Goal: Task Accomplishment & Management: Complete application form

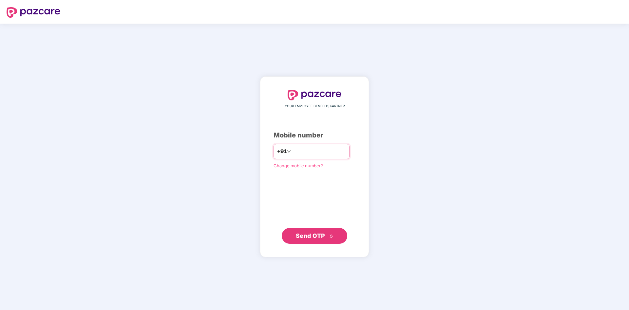
click at [296, 150] on input "number" at bounding box center [319, 151] width 54 height 10
type input "**********"
click at [311, 235] on span "Send OTP" at bounding box center [310, 235] width 29 height 7
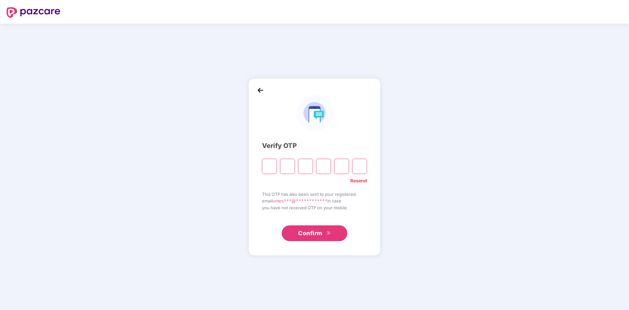
type input "*"
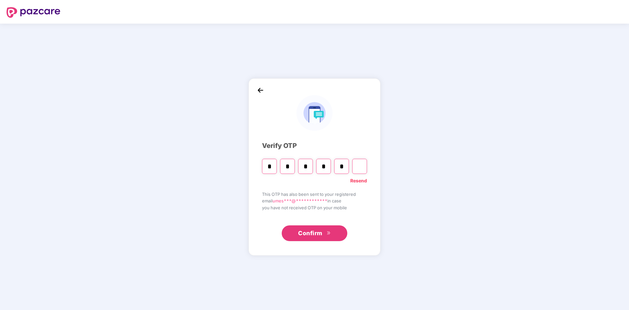
type input "*"
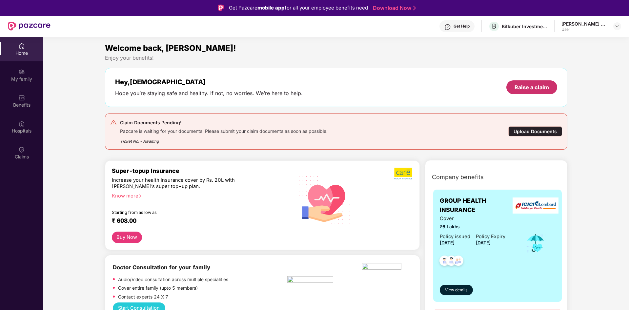
click at [528, 86] on div "Raise a claim" at bounding box center [531, 87] width 34 height 7
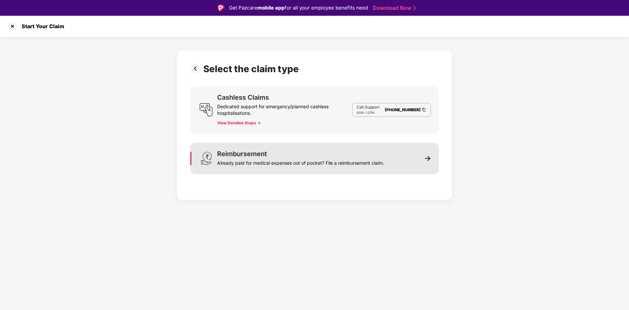
click at [250, 155] on div "Reimbursement" at bounding box center [242, 153] width 50 height 7
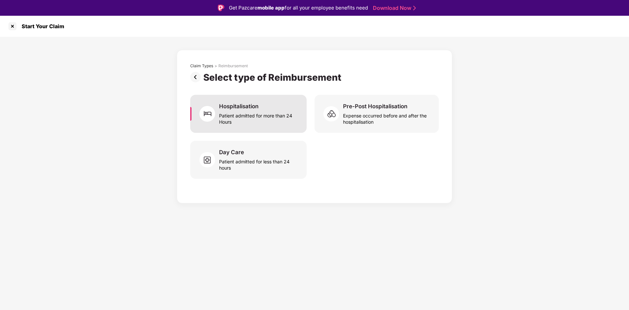
click at [231, 106] on div "Hospitalisation" at bounding box center [238, 106] width 39 height 7
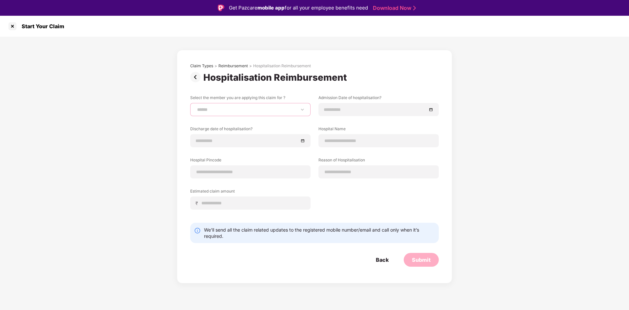
click at [223, 108] on select "**********" at bounding box center [250, 109] width 109 height 5
select select "**********"
click at [196, 107] on select "**********" at bounding box center [250, 109] width 109 height 5
click at [330, 110] on input at bounding box center [375, 109] width 103 height 7
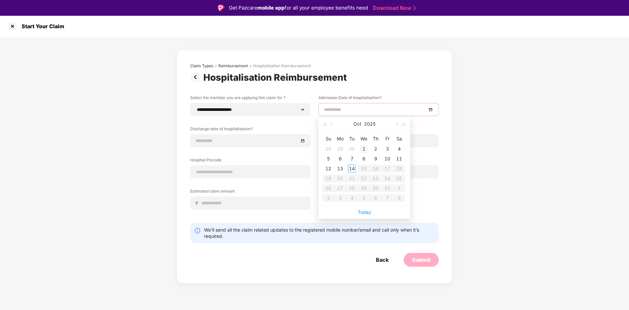
type input "**********"
click at [364, 149] on div "1" at bounding box center [364, 149] width 8 height 8
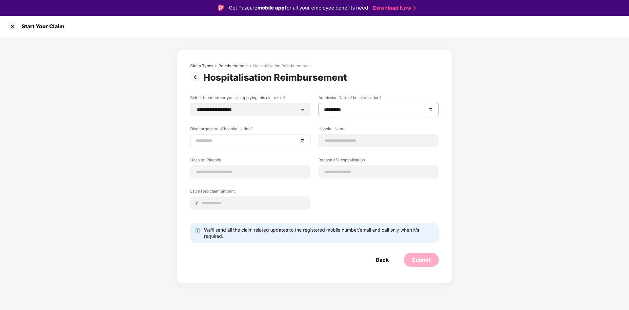
click at [209, 141] on input at bounding box center [247, 140] width 103 height 7
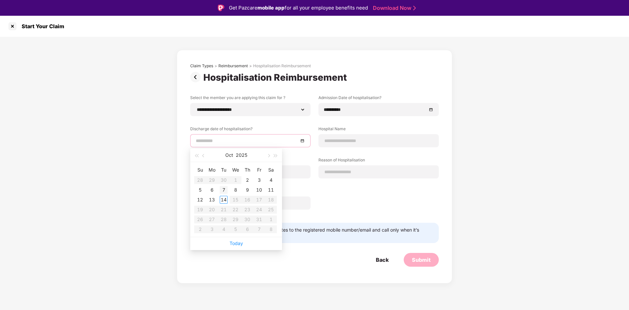
type input "**********"
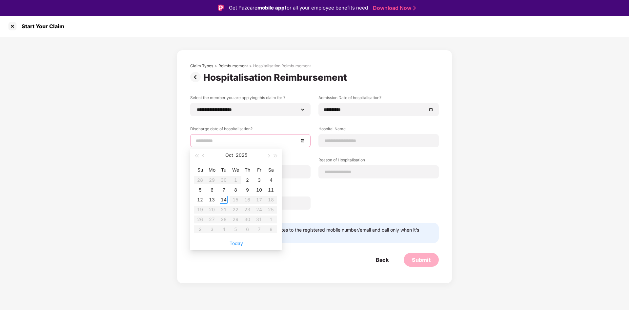
click at [302, 141] on div at bounding box center [250, 140] width 109 height 7
click at [235, 178] on table "Su Mo Tu We Th Fr Sa 28 29 30 1 2 3 4 5 6 7 8 9 10 11 12 13 14 15 16 17 18 19 2…" at bounding box center [235, 199] width 83 height 69
type input "**********"
click at [236, 180] on table "Su Mo Tu We Th Fr Sa 28 29 30 1 2 3 4 5 6 7 8 9 10 11 12 13 14 15 16 17 18 19 2…" at bounding box center [235, 199] width 83 height 69
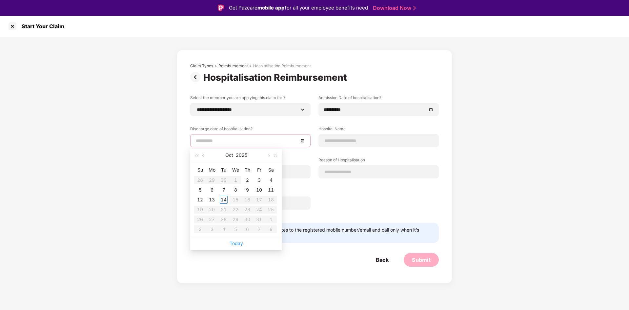
click at [236, 180] on table "Su Mo Tu We Th Fr Sa 28 29 30 1 2 3 4 5 6 7 8 9 10 11 12 13 14 15 16 17 18 19 2…" at bounding box center [235, 199] width 83 height 69
type input "**********"
click at [236, 179] on table "Su Mo Tu We Th Fr Sa 28 29 30 1 2 3 4 5 6 7 8 9 10 11 12 13 14 15 16 17 18 19 2…" at bounding box center [235, 199] width 83 height 69
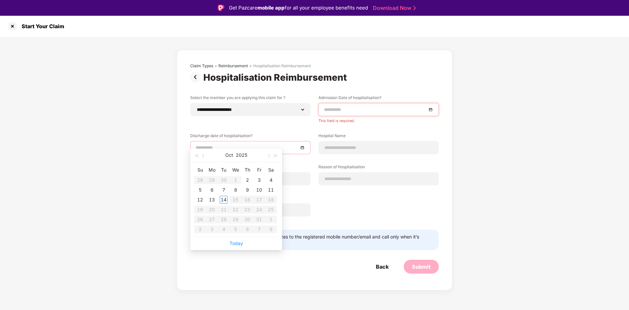
click at [303, 148] on div at bounding box center [250, 147] width 109 height 7
type input "**********"
click at [361, 113] on input at bounding box center [375, 109] width 103 height 7
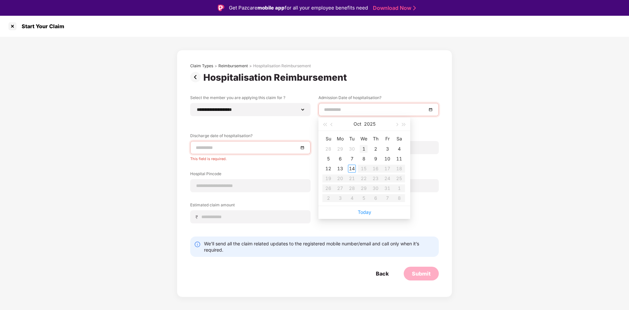
type input "**********"
click at [364, 149] on div "1" at bounding box center [364, 149] width 8 height 8
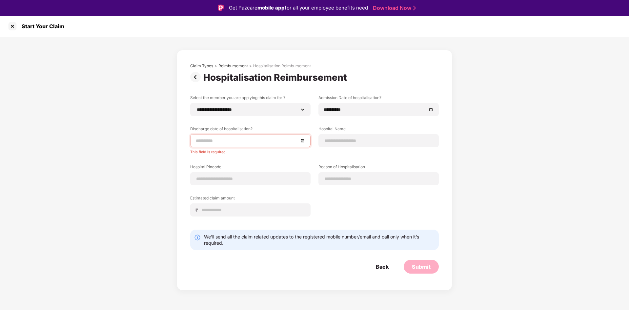
click at [240, 141] on input at bounding box center [247, 140] width 103 height 7
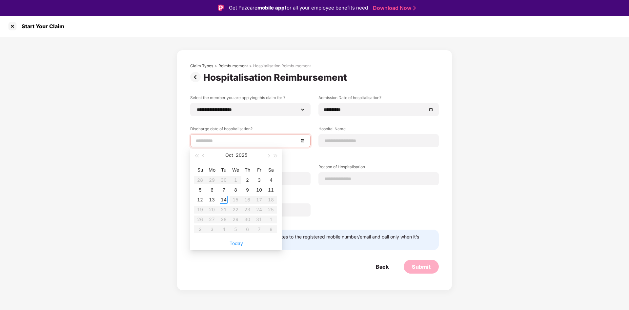
click at [236, 179] on table "Su Mo Tu We Th Fr Sa 28 29 30 1 2 3 4 5 6 7 8 9 10 11 12 13 14 15 16 17 18 19 2…" at bounding box center [235, 199] width 83 height 69
type input "**********"
click at [236, 181] on table "Su Mo Tu We Th Fr Sa 28 29 30 1 2 3 4 5 6 7 8 9 10 11 12 13 14 15 16 17 18 19 2…" at bounding box center [235, 199] width 83 height 69
type input "**********"
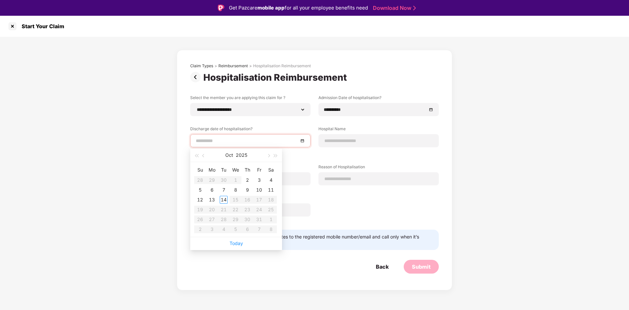
click at [236, 181] on table "Su Mo Tu We Th Fr Sa 28 29 30 1 2 3 4 5 6 7 8 9 10 11 12 13 14 15 16 17 18 19 2…" at bounding box center [235, 199] width 83 height 69
click at [247, 181] on div "2" at bounding box center [247, 180] width 8 height 8
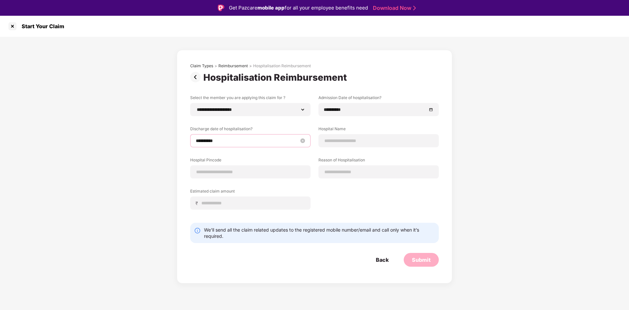
click at [200, 140] on input "**********" at bounding box center [247, 140] width 103 height 7
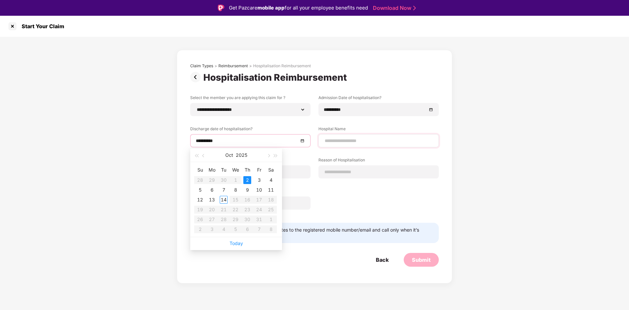
drag, startPoint x: 200, startPoint y: 138, endPoint x: 376, endPoint y: 142, distance: 175.7
click at [200, 139] on input "**********" at bounding box center [247, 140] width 103 height 7
click at [201, 139] on input "**********" at bounding box center [247, 140] width 103 height 7
type input "**********"
click at [249, 178] on div "2" at bounding box center [247, 180] width 8 height 8
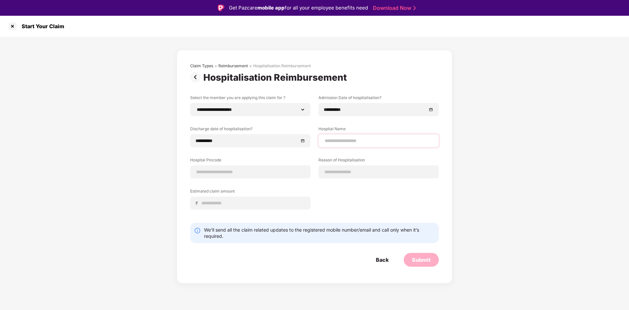
click at [347, 145] on div at bounding box center [378, 140] width 120 height 13
click at [343, 140] on input at bounding box center [378, 140] width 109 height 7
type input "*"
drag, startPoint x: 379, startPoint y: 140, endPoint x: 284, endPoint y: 136, distance: 95.2
click at [284, 136] on div "**********" at bounding box center [314, 157] width 248 height 125
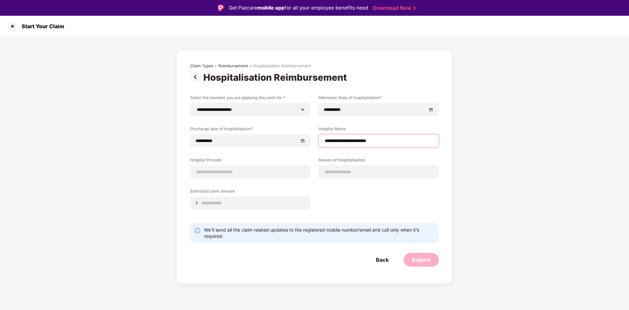
click at [354, 142] on input "**********" at bounding box center [378, 140] width 109 height 7
drag, startPoint x: 332, startPoint y: 142, endPoint x: 283, endPoint y: 139, distance: 49.3
click at [282, 139] on div "**********" at bounding box center [314, 157] width 248 height 125
paste input
type input "**********"
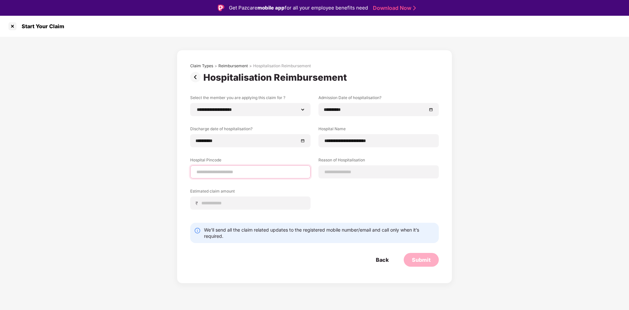
click at [226, 171] on input at bounding box center [250, 171] width 109 height 7
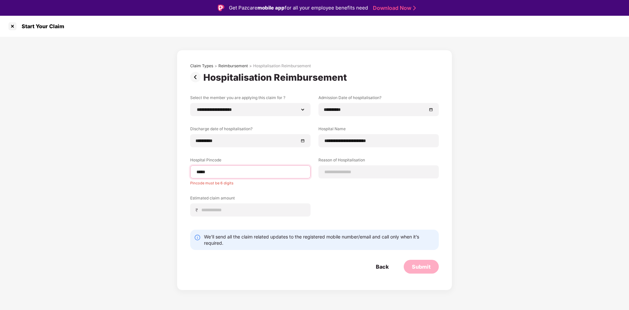
type input "******"
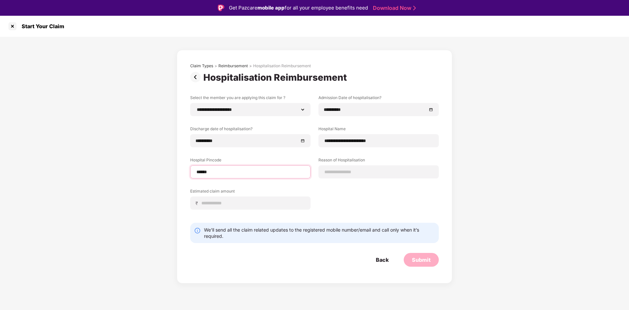
select select "*****"
select select "**********"
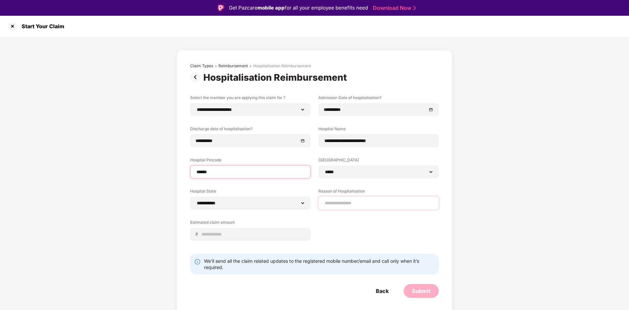
type input "******"
click at [348, 204] on input at bounding box center [378, 203] width 109 height 7
type input "**********"
click at [288, 230] on div "₹" at bounding box center [250, 233] width 120 height 13
click at [211, 233] on input at bounding box center [253, 234] width 104 height 7
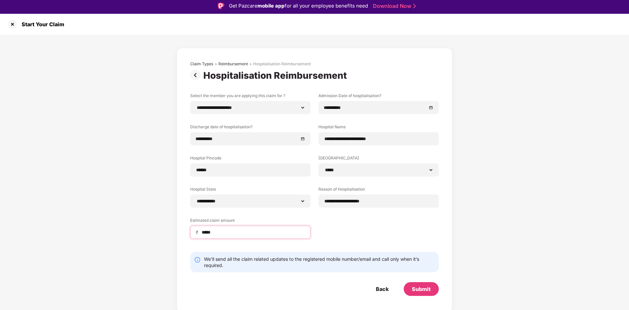
scroll to position [16, 0]
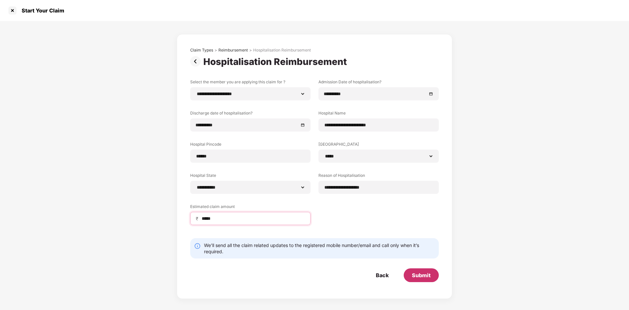
type input "*****"
click at [418, 275] on div "Submit" at bounding box center [421, 274] width 19 height 7
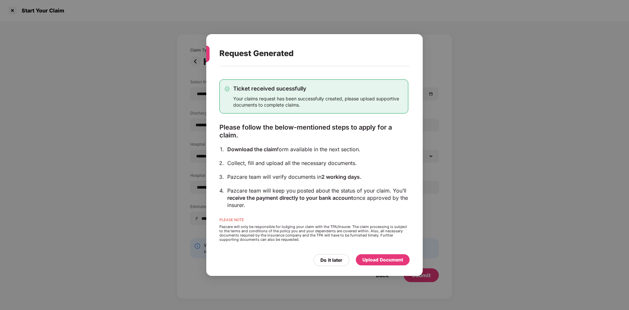
click at [376, 261] on div "Upload Document" at bounding box center [382, 259] width 41 height 7
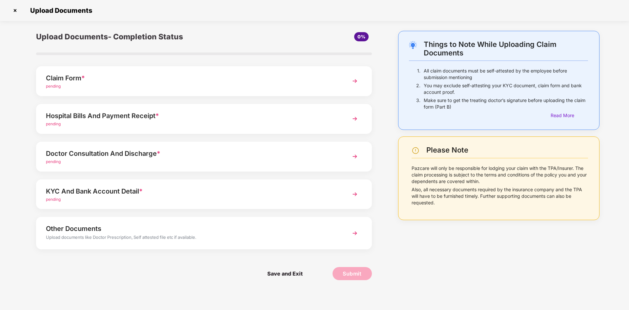
click at [65, 77] on div "Claim Form *" at bounding box center [190, 78] width 289 height 10
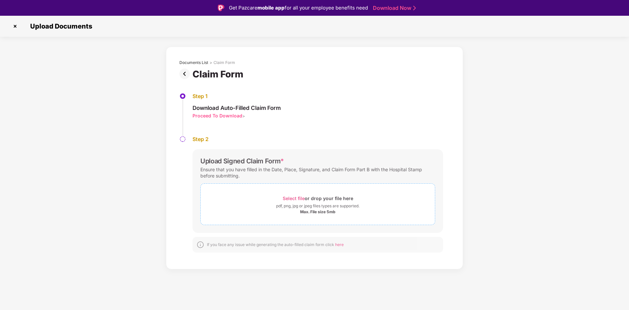
click at [290, 199] on span "Select file" at bounding box center [294, 198] width 22 height 6
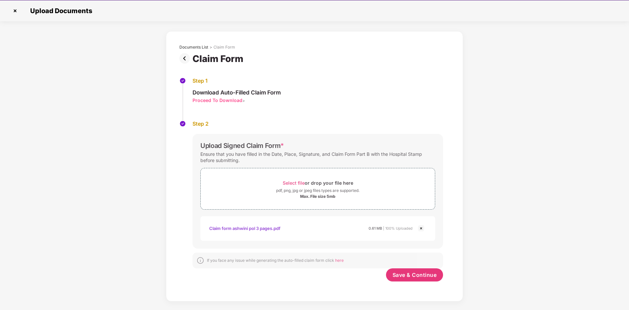
scroll to position [16, 0]
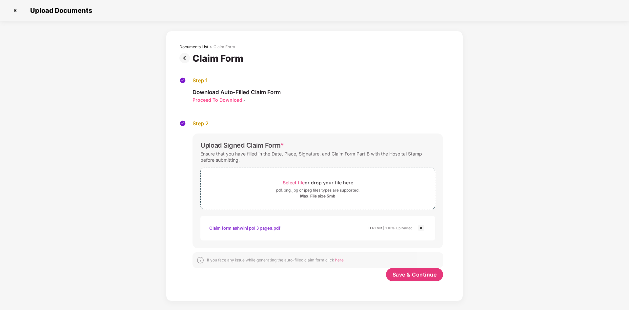
click at [200, 124] on div "Step 2" at bounding box center [317, 123] width 250 height 7
click at [401, 274] on span "Save & Continue" at bounding box center [414, 274] width 44 height 7
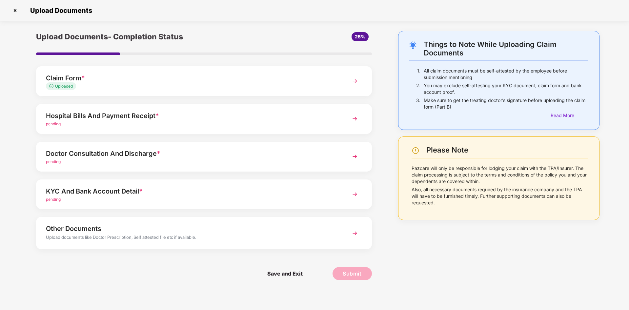
click at [75, 117] on div "Hospital Bills And Payment Receipt *" at bounding box center [190, 115] width 289 height 10
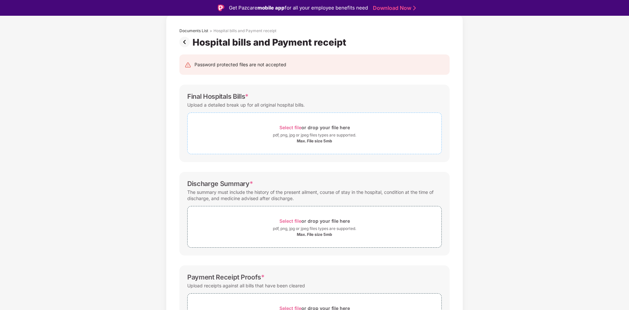
scroll to position [0, 0]
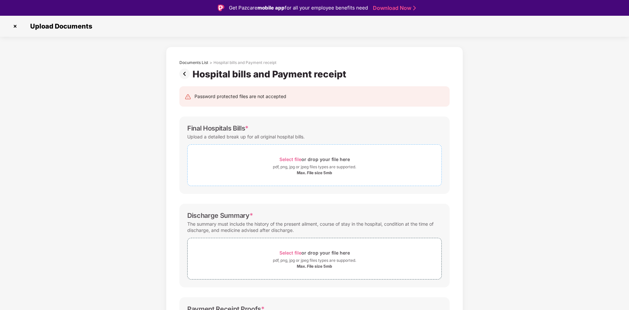
click at [293, 159] on span "Select file" at bounding box center [290, 159] width 22 height 6
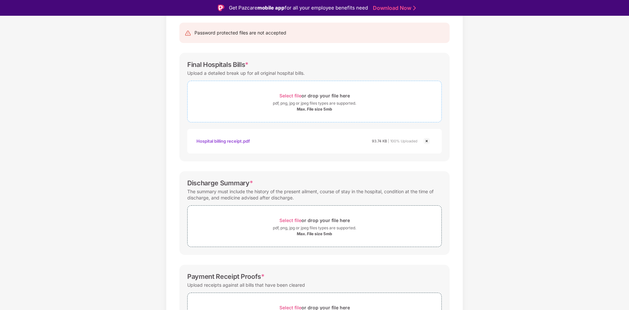
scroll to position [66, 0]
click at [287, 219] on span "Select file" at bounding box center [290, 218] width 22 height 6
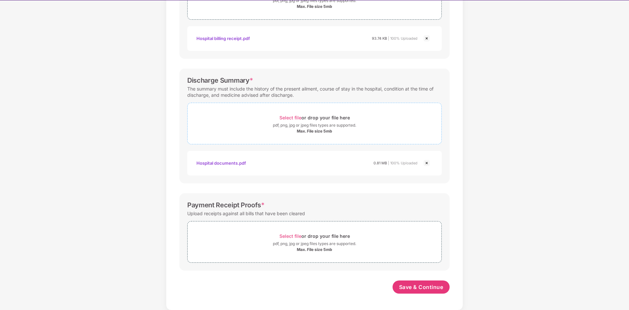
scroll to position [16, 0]
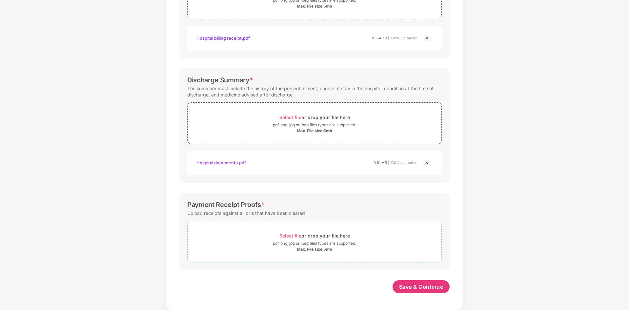
click at [285, 236] on span "Select file" at bounding box center [290, 236] width 22 height 6
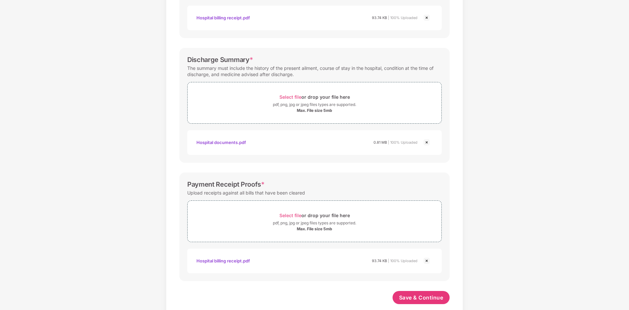
scroll to position [182, 0]
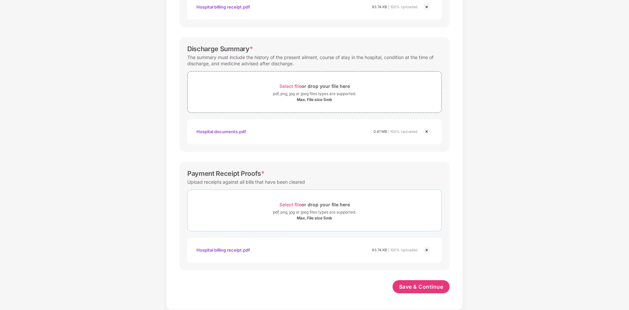
click at [286, 205] on span "Select file" at bounding box center [290, 205] width 22 height 6
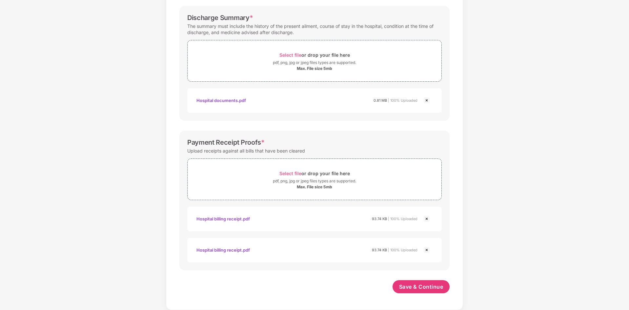
click at [426, 250] on img at bounding box center [427, 250] width 8 height 8
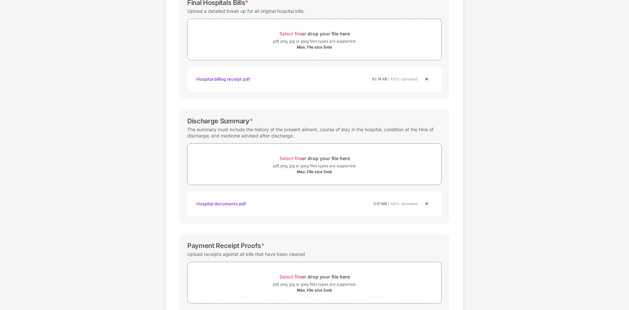
scroll to position [182, 0]
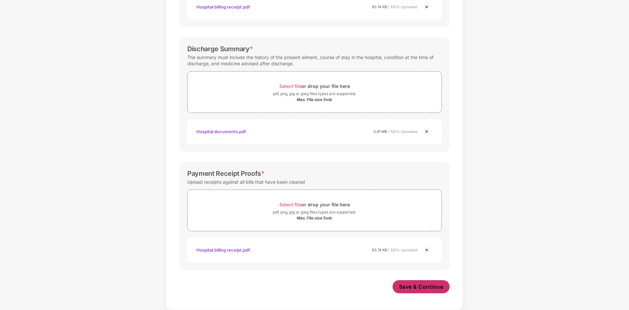
click at [415, 285] on span "Save & Continue" at bounding box center [421, 286] width 44 height 7
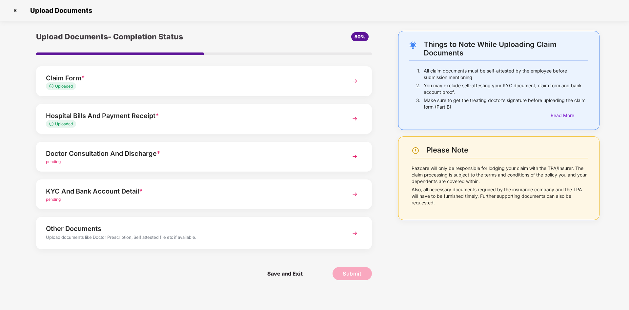
click at [128, 153] on div "Doctor Consultation And Discharge *" at bounding box center [190, 153] width 289 height 10
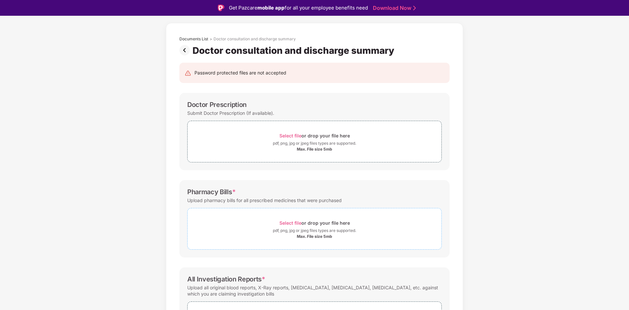
scroll to position [23, 0]
click at [290, 137] on span "Select file" at bounding box center [290, 136] width 22 height 6
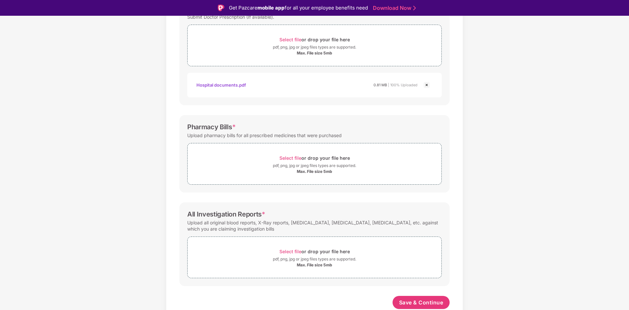
scroll to position [120, 0]
click at [288, 156] on span "Select file" at bounding box center [290, 158] width 22 height 6
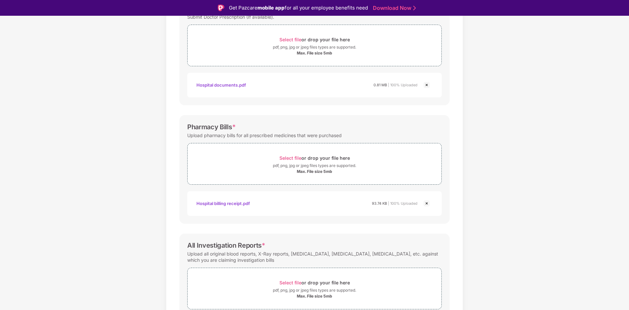
scroll to position [151, 0]
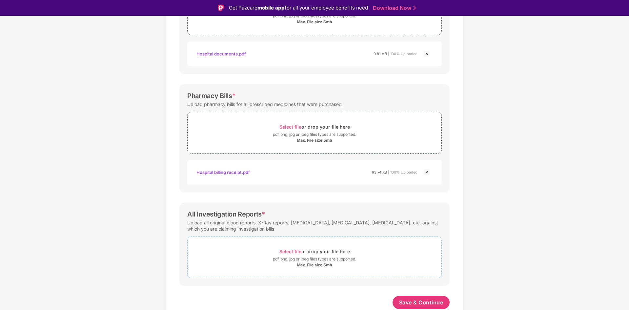
click at [285, 251] on span "Select file" at bounding box center [290, 251] width 22 height 6
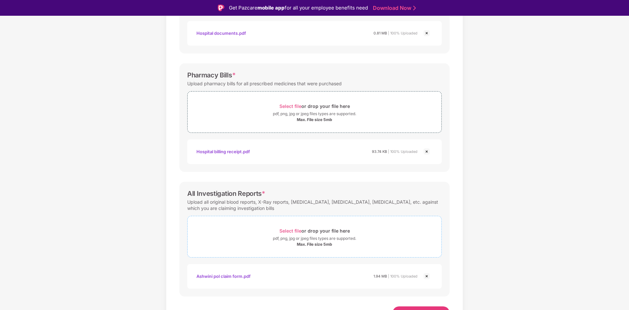
scroll to position [182, 0]
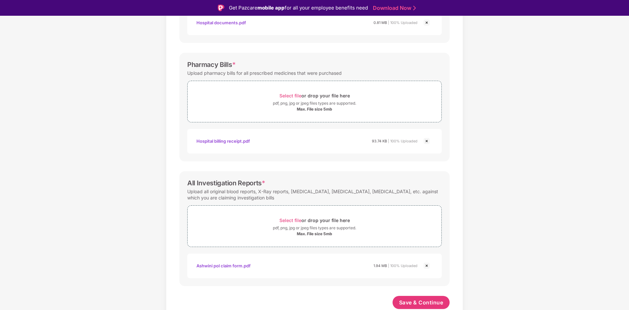
click at [425, 265] on img at bounding box center [427, 266] width 8 height 8
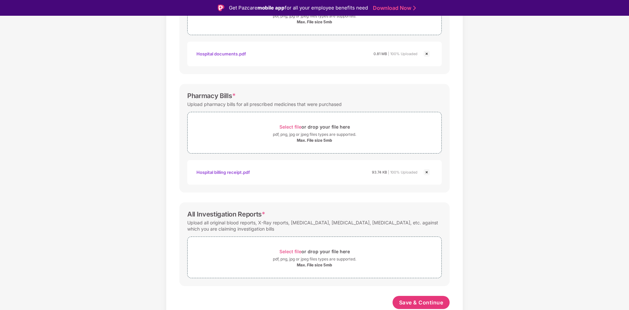
scroll to position [151, 0]
click at [290, 251] on span "Select file" at bounding box center [290, 251] width 22 height 6
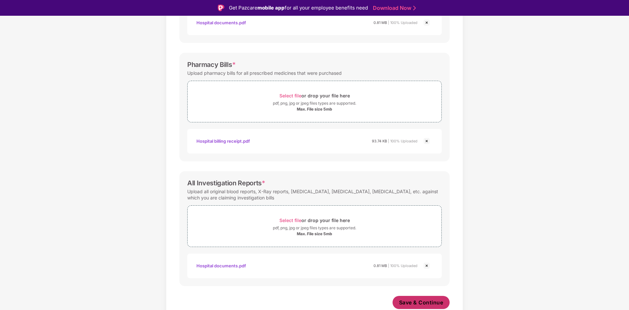
scroll to position [182, 0]
click at [410, 303] on span "Save & Continue" at bounding box center [421, 302] width 44 height 7
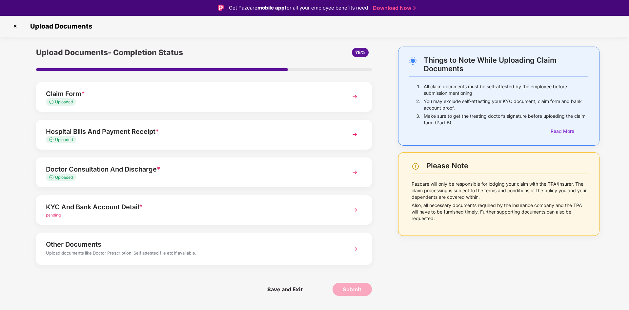
click at [68, 208] on div "KYC And Bank Account Detail *" at bounding box center [190, 207] width 289 height 10
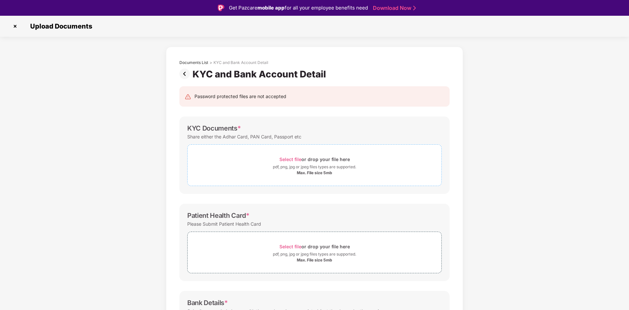
click at [283, 158] on span "Select file" at bounding box center [290, 159] width 22 height 6
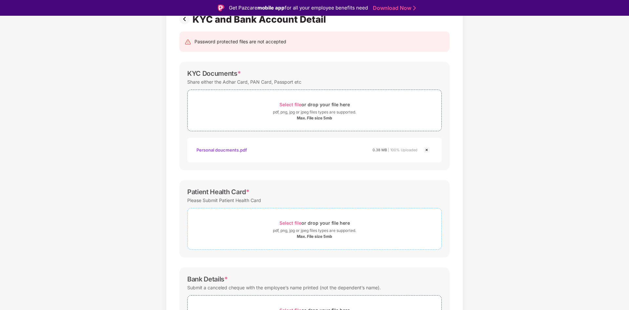
scroll to position [66, 0]
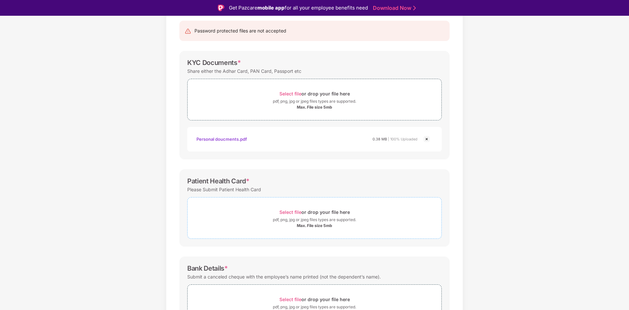
click at [286, 211] on span "Select file" at bounding box center [290, 212] width 22 height 6
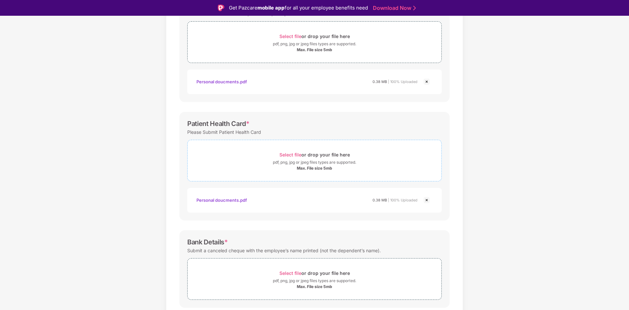
scroll to position [145, 0]
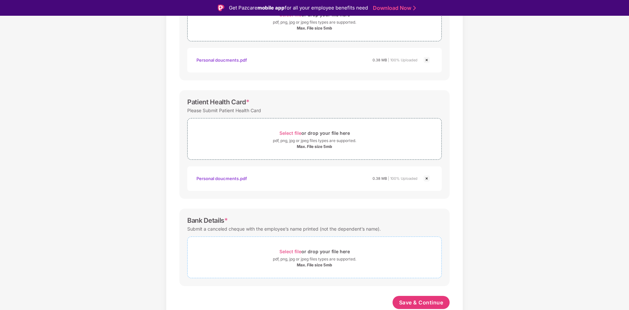
click at [288, 251] on span "Select file" at bounding box center [290, 251] width 22 height 6
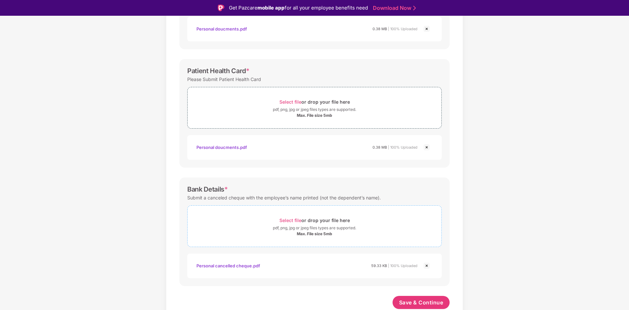
scroll to position [176, 0]
click at [415, 303] on span "Save & Continue" at bounding box center [421, 302] width 44 height 7
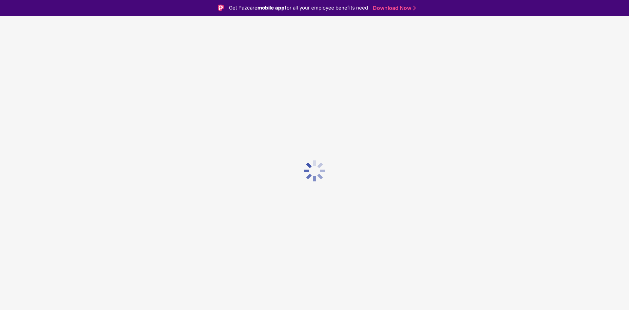
scroll to position [0, 0]
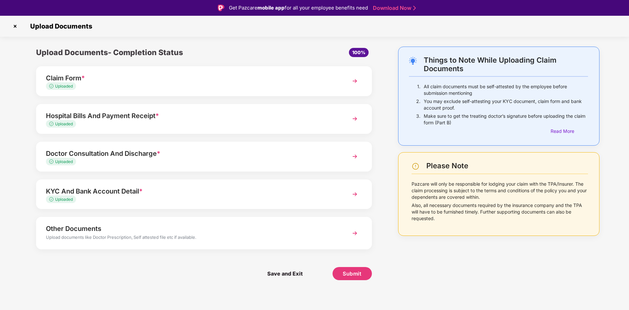
click at [91, 230] on div "Other Documents" at bounding box center [190, 228] width 289 height 10
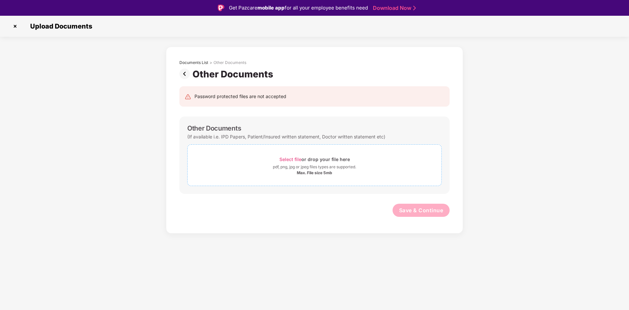
click at [291, 159] on span "Select file" at bounding box center [290, 159] width 22 height 6
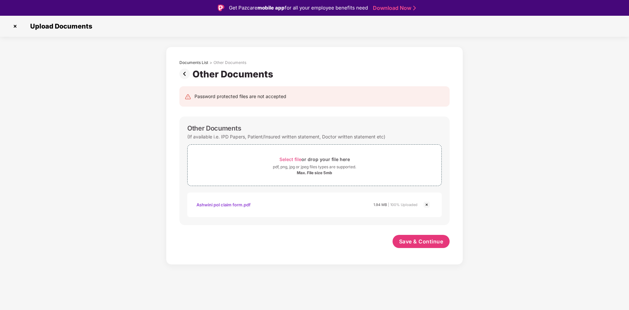
click at [410, 250] on div "Save & Continue" at bounding box center [420, 243] width 57 height 16
click at [410, 241] on span "Save & Continue" at bounding box center [421, 241] width 44 height 7
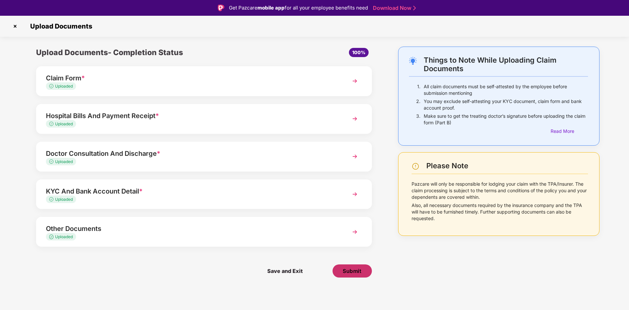
click at [345, 271] on span "Submit" at bounding box center [352, 270] width 19 height 7
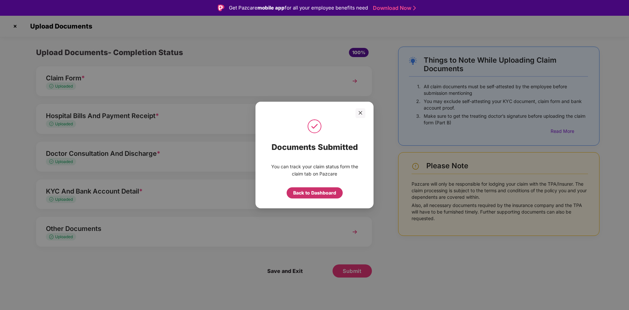
click at [311, 193] on div "Back to Dashboard" at bounding box center [314, 192] width 43 height 7
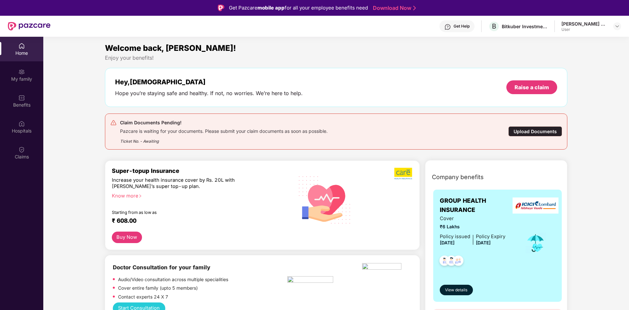
click at [185, 130] on div "Pazcare is waiting for your documents. Please submit your claim documents as so…" at bounding box center [223, 131] width 207 height 8
copy div "Pazcare is waiting for your documents. Please submit your claim documents as so…"
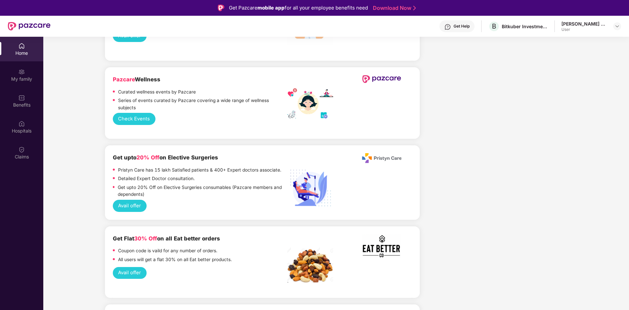
scroll to position [918, 0]
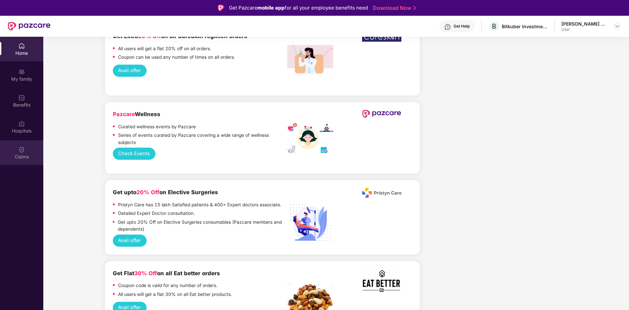
click at [21, 148] on img at bounding box center [21, 149] width 7 height 7
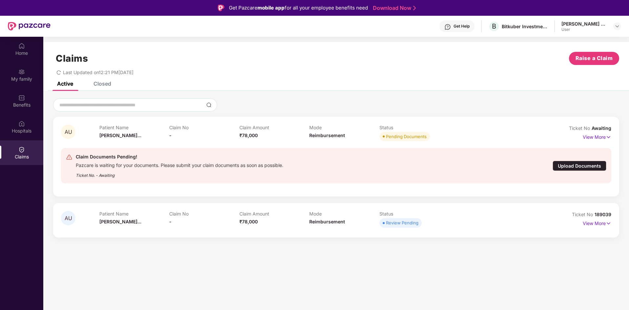
click at [566, 166] on div "Upload Documents" at bounding box center [579, 166] width 54 height 10
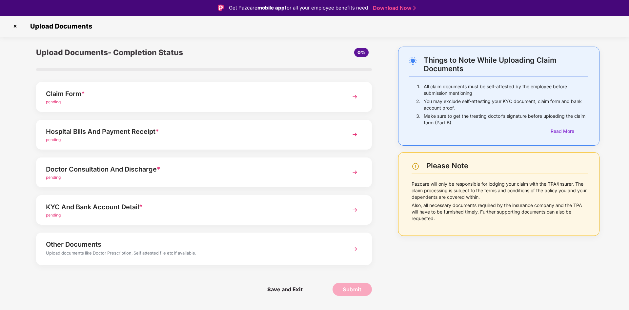
click at [15, 26] on img at bounding box center [15, 26] width 10 height 10
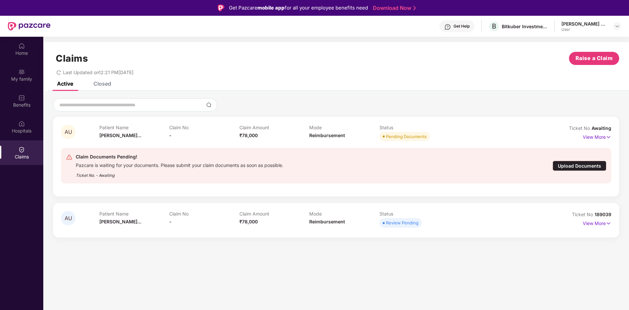
click at [173, 128] on p "Claim No" at bounding box center [204, 128] width 70 height 6
click at [415, 138] on div "Pending Documents" at bounding box center [406, 136] width 41 height 7
click at [587, 222] on p "View More" at bounding box center [597, 222] width 29 height 9
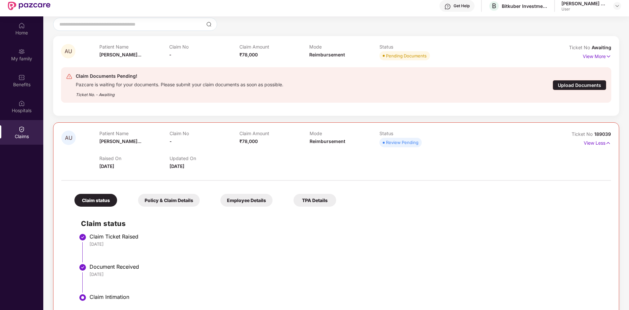
scroll to position [37, 0]
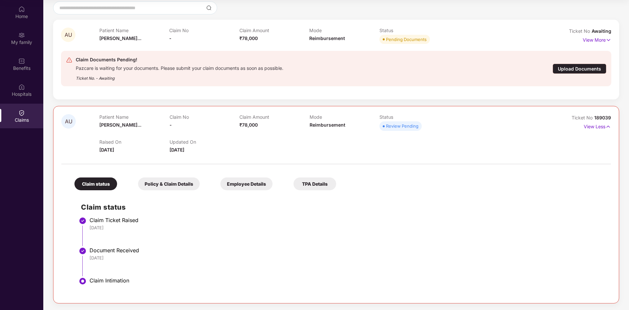
click at [167, 184] on div "Policy & Claim Details" at bounding box center [169, 183] width 62 height 13
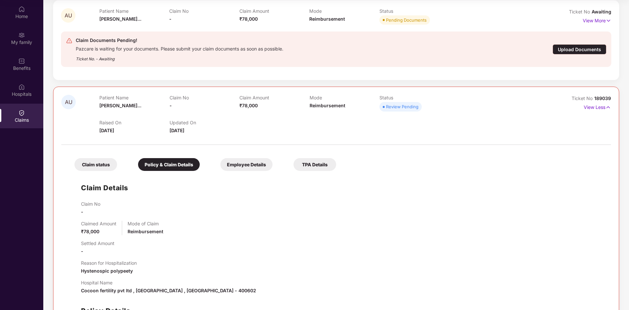
scroll to position [49, 0]
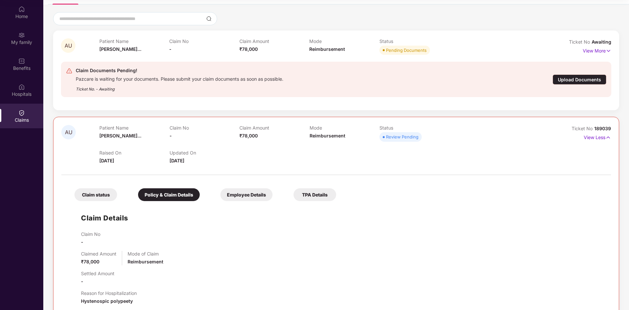
click at [239, 195] on div "Employee Details" at bounding box center [246, 194] width 52 height 13
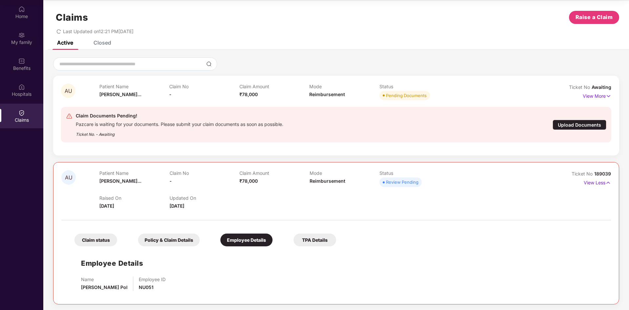
scroll to position [5, 0]
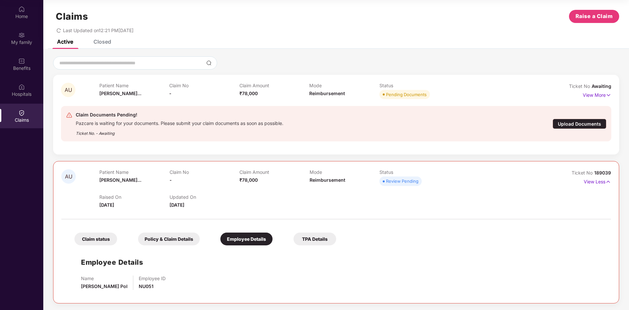
click at [313, 236] on div "TPA Details" at bounding box center [314, 238] width 43 height 13
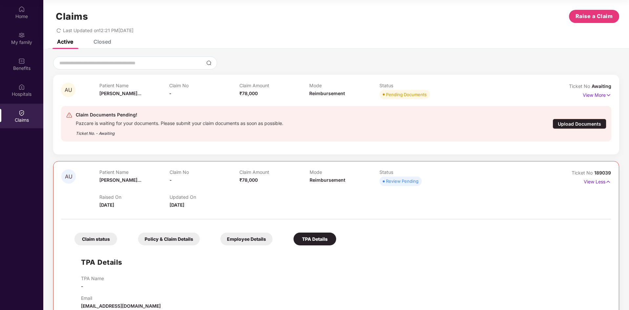
scroll to position [20, 0]
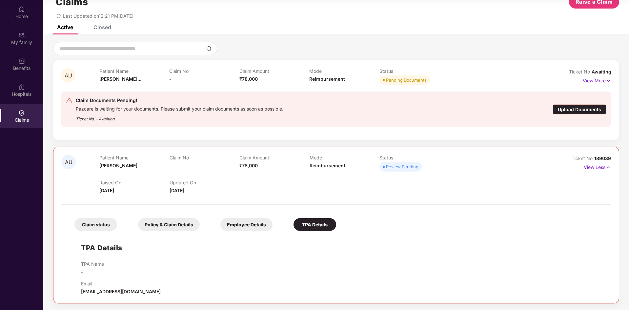
click at [96, 225] on div "Claim status" at bounding box center [95, 224] width 43 height 13
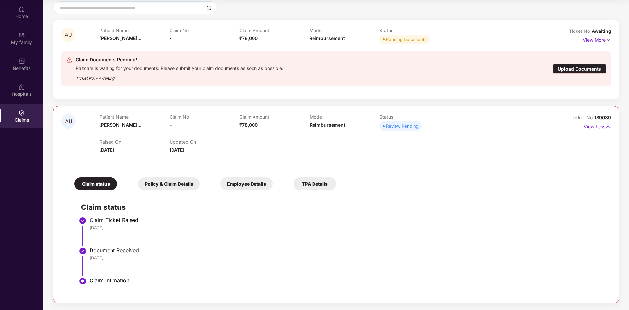
scroll to position [28, 0]
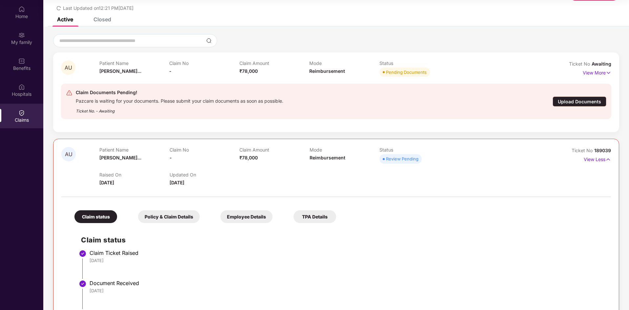
click at [19, 110] on img at bounding box center [21, 112] width 7 height 7
click at [22, 89] on img at bounding box center [21, 87] width 7 height 7
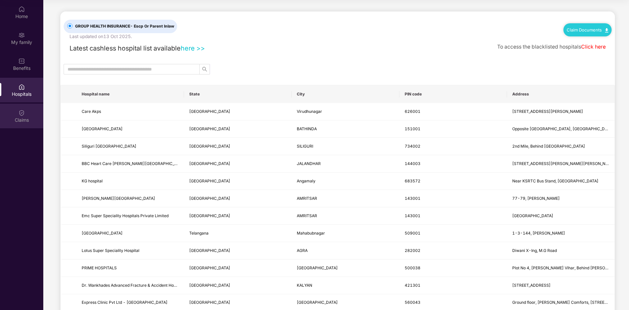
click at [21, 112] on img at bounding box center [21, 112] width 7 height 7
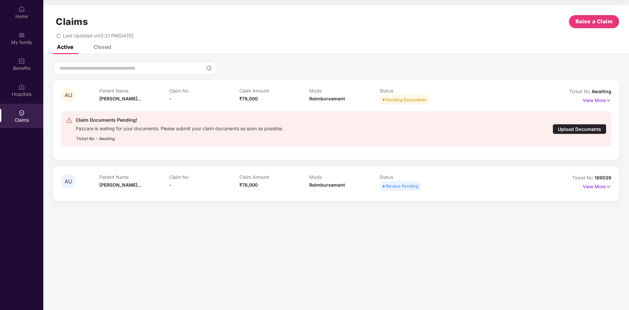
click at [69, 94] on span "AU" at bounding box center [69, 95] width 8 height 6
drag, startPoint x: 330, startPoint y: 88, endPoint x: 556, endPoint y: 215, distance: 259.5
click at [556, 215] on section "Claims Raise a Claim Last Updated on 12:21 PM, 14 Oct 2025 Active Closed AU Pat…" at bounding box center [335, 155] width 585 height 310
click at [600, 98] on p "View More" at bounding box center [597, 99] width 29 height 9
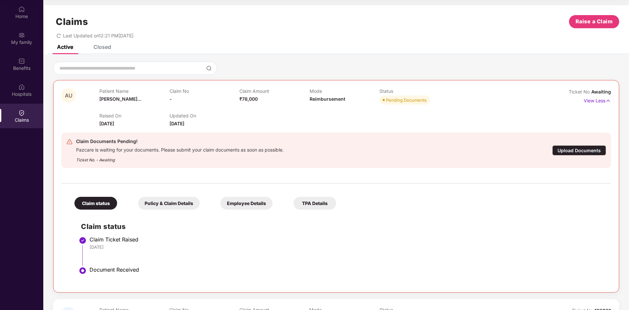
scroll to position [30, 0]
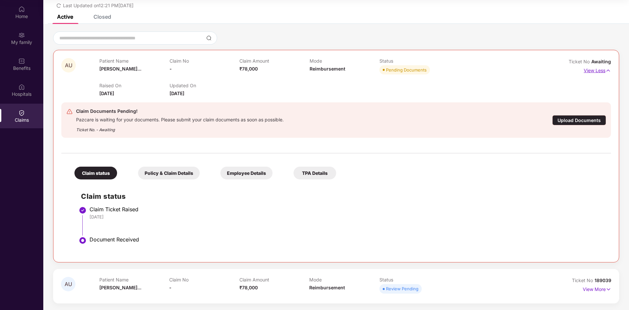
click at [608, 69] on img at bounding box center [608, 70] width 6 height 7
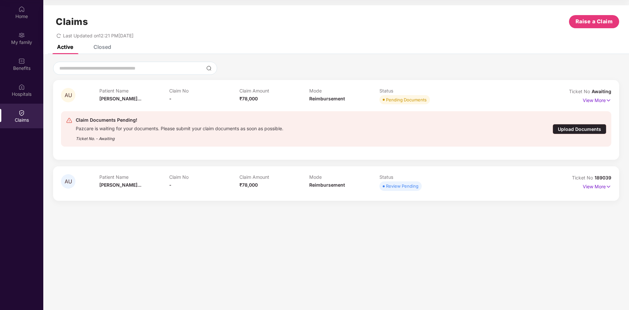
click at [102, 47] on div "Closed" at bounding box center [102, 47] width 18 height 7
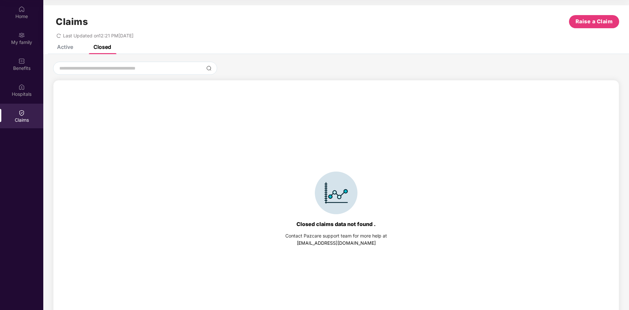
click at [65, 49] on div "Active" at bounding box center [65, 47] width 16 height 7
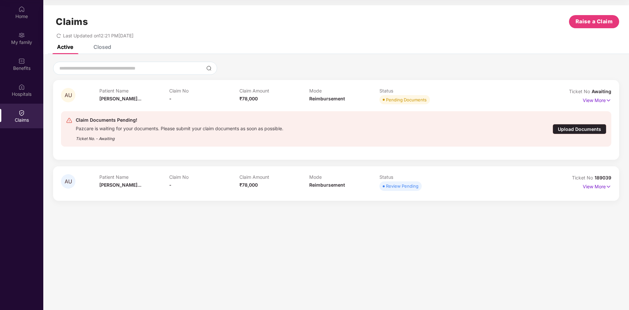
click at [69, 94] on span "AU" at bounding box center [69, 95] width 8 height 6
drag, startPoint x: 69, startPoint y: 94, endPoint x: 210, endPoint y: 275, distance: 229.0
click at [210, 276] on section "Claims Raise a Claim Last Updated on 12:21 PM, 14 Oct 2025 Active Closed AU Pat…" at bounding box center [335, 155] width 585 height 310
click at [107, 139] on div "Ticket No. - Awaiting" at bounding box center [179, 136] width 207 height 10
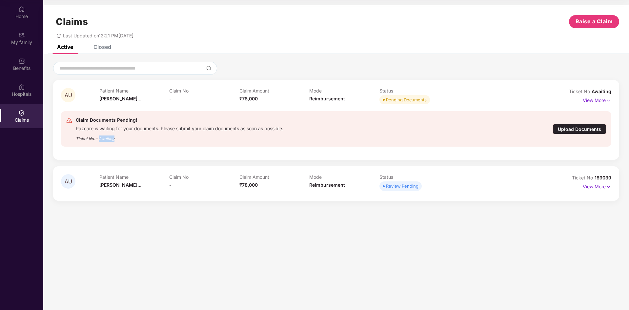
click at [107, 139] on div "Ticket No. - Awaiting" at bounding box center [179, 136] width 207 height 10
click at [69, 122] on img at bounding box center [69, 120] width 7 height 7
click at [22, 62] on img at bounding box center [21, 61] width 7 height 7
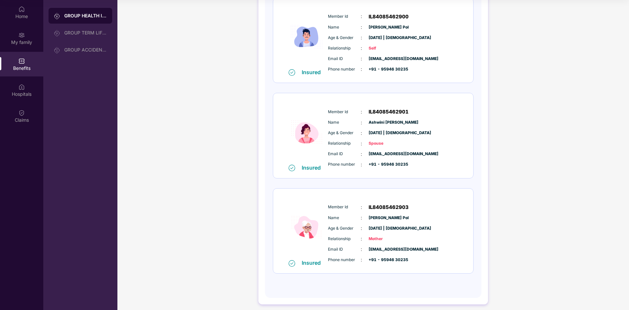
scroll to position [105, 0]
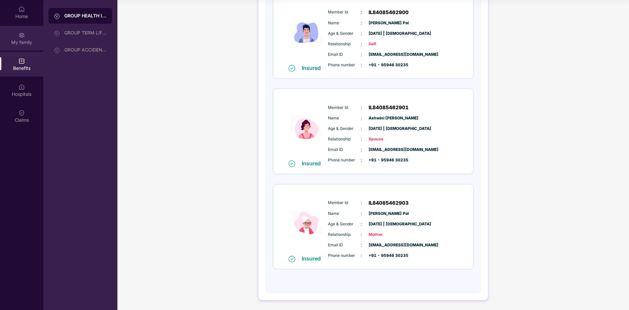
click at [22, 36] on img at bounding box center [21, 35] width 7 height 7
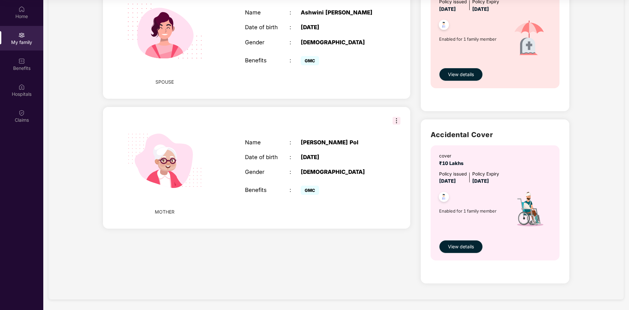
scroll to position [205, 0]
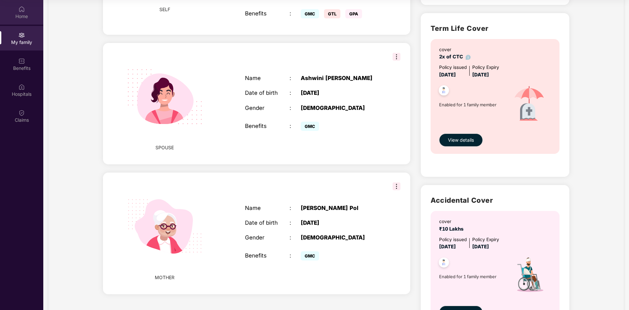
click at [22, 9] on img at bounding box center [21, 9] width 7 height 7
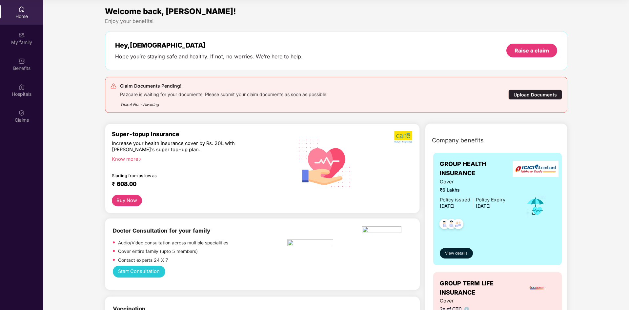
click at [125, 82] on div "Claim Documents Pending!" at bounding box center [223, 86] width 207 height 8
click at [233, 58] on div "Hope you’re staying safe and healthy. If not, no worries. We’re here to help." at bounding box center [209, 56] width 188 height 7
click at [233, 57] on div "Hope you’re staying safe and healthy. If not, no worries. We’re here to help." at bounding box center [209, 56] width 188 height 7
click at [22, 114] on img at bounding box center [21, 112] width 7 height 7
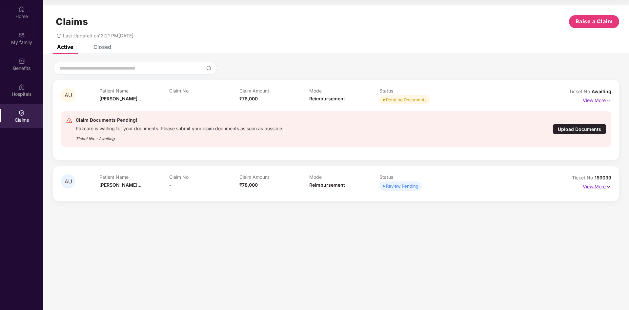
click at [598, 187] on p "View More" at bounding box center [597, 185] width 29 height 9
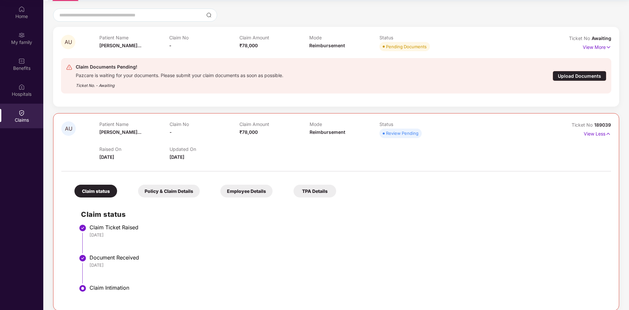
scroll to position [60, 0]
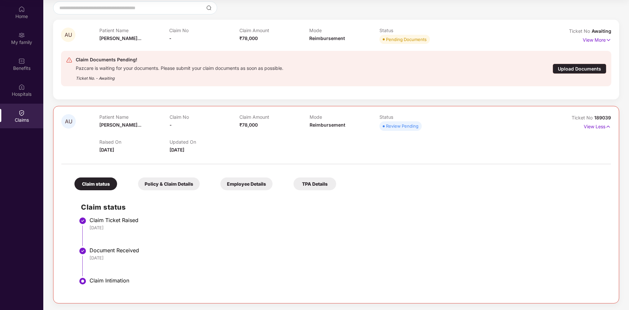
click at [170, 182] on div "Policy & Claim Details" at bounding box center [169, 183] width 62 height 13
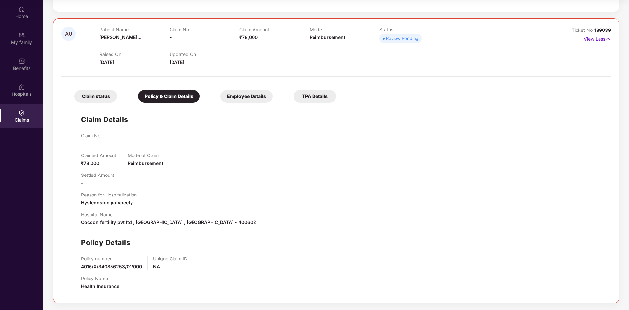
scroll to position [17, 0]
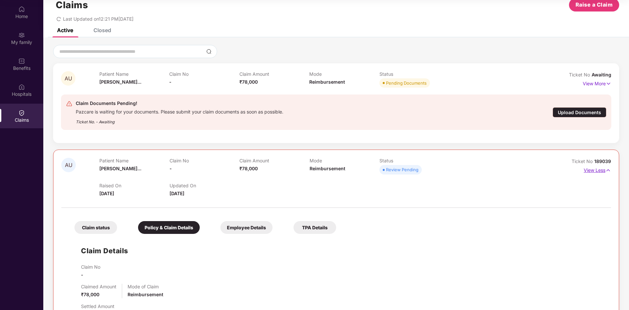
click at [606, 170] on img at bounding box center [608, 170] width 6 height 7
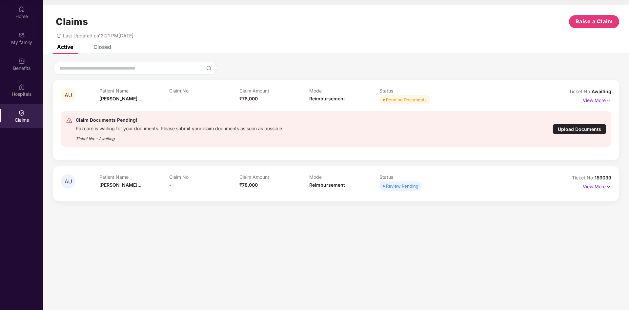
click at [103, 48] on div "Closed" at bounding box center [102, 47] width 18 height 7
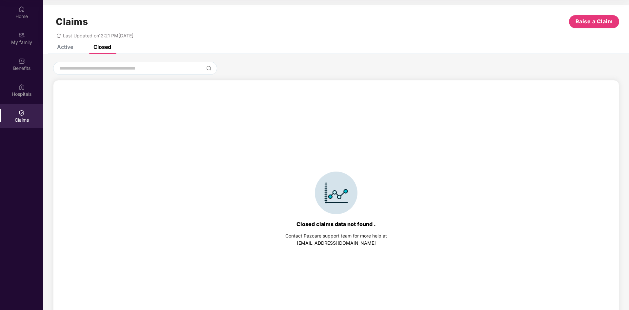
click at [58, 47] on div "Active" at bounding box center [65, 47] width 16 height 7
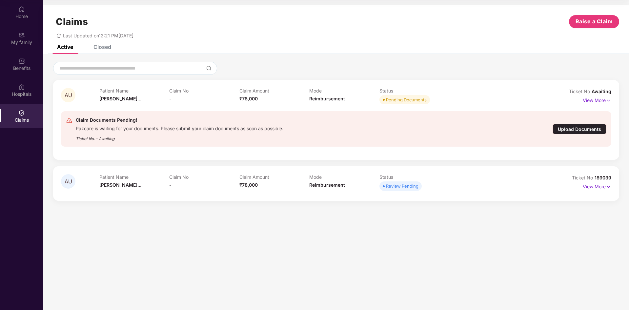
click at [408, 97] on div "Pending Documents" at bounding box center [406, 99] width 41 height 7
click at [169, 99] on div "Patient Name Ashwini Umesh... Claim No - Claim Amount ₹78,000 Mode Reimbursemen…" at bounding box center [309, 97] width 420 height 18
click at [67, 96] on span "AU" at bounding box center [69, 95] width 8 height 6
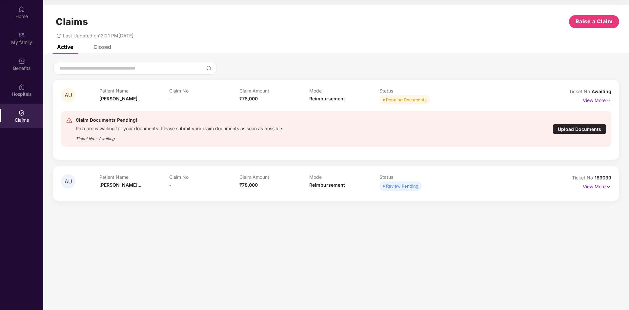
drag, startPoint x: 141, startPoint y: 132, endPoint x: 317, endPoint y: 229, distance: 200.4
click at [317, 229] on section "Claims Raise a Claim Last Updated on 12:21 PM, 14 Oct 2025 Active Closed AU Pat…" at bounding box center [335, 155] width 585 height 310
click at [602, 187] on p "View More" at bounding box center [597, 185] width 29 height 9
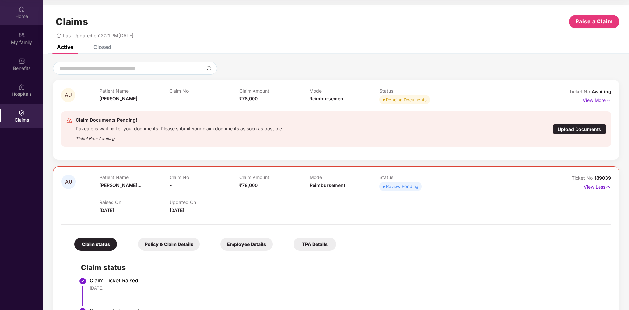
click at [24, 11] on img at bounding box center [21, 9] width 7 height 7
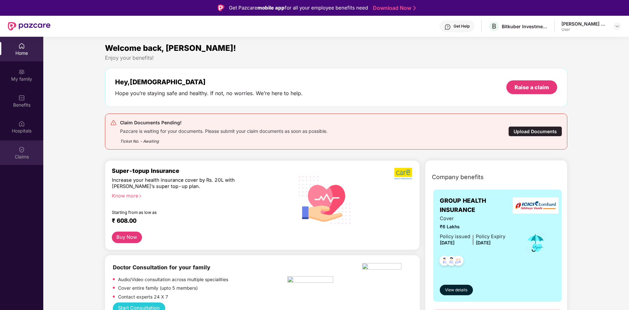
click at [20, 150] on img at bounding box center [21, 149] width 7 height 7
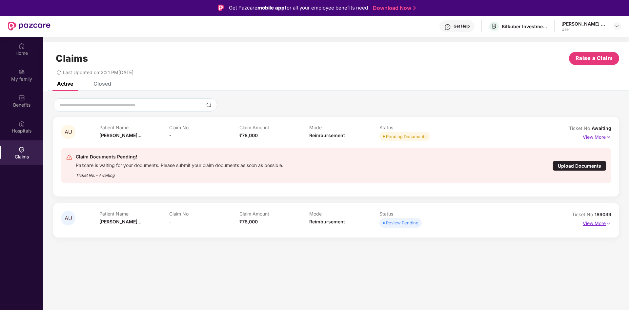
click at [592, 224] on p "View More" at bounding box center [597, 222] width 29 height 9
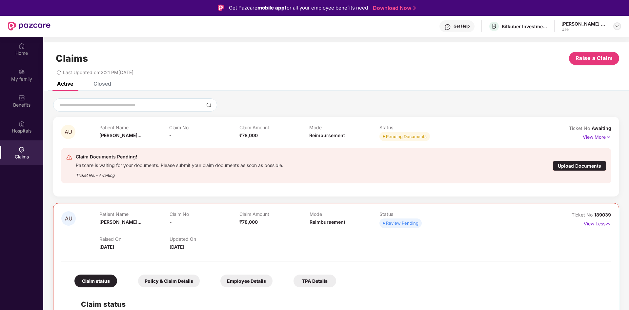
click at [616, 26] on img at bounding box center [616, 26] width 5 height 5
click at [554, 41] on div "Logout" at bounding box center [585, 41] width 85 height 13
